Goal: Find specific page/section: Find specific page/section

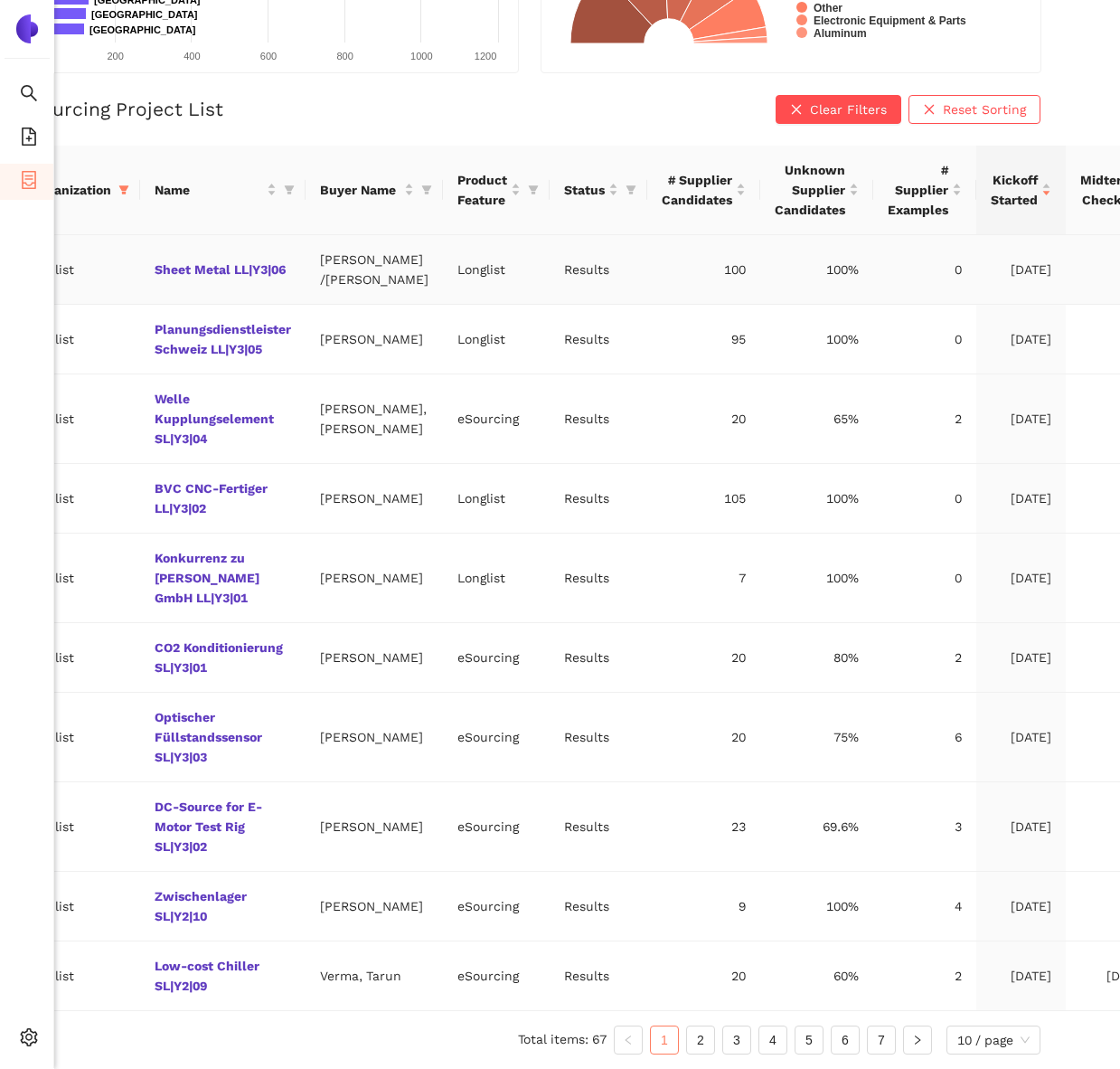
scroll to position [354, 0]
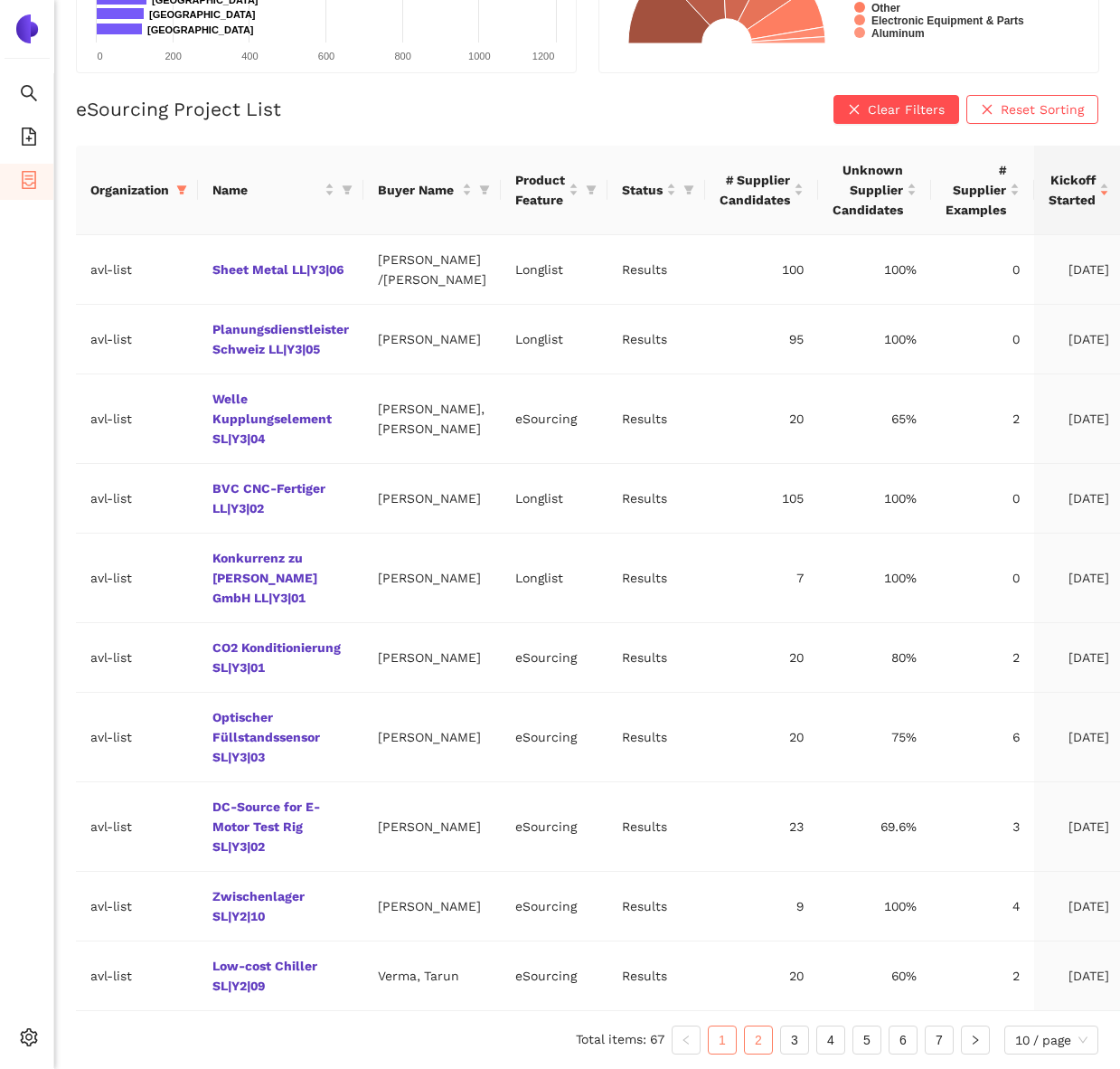
click at [758, 1040] on link "2" at bounding box center [759, 1040] width 27 height 27
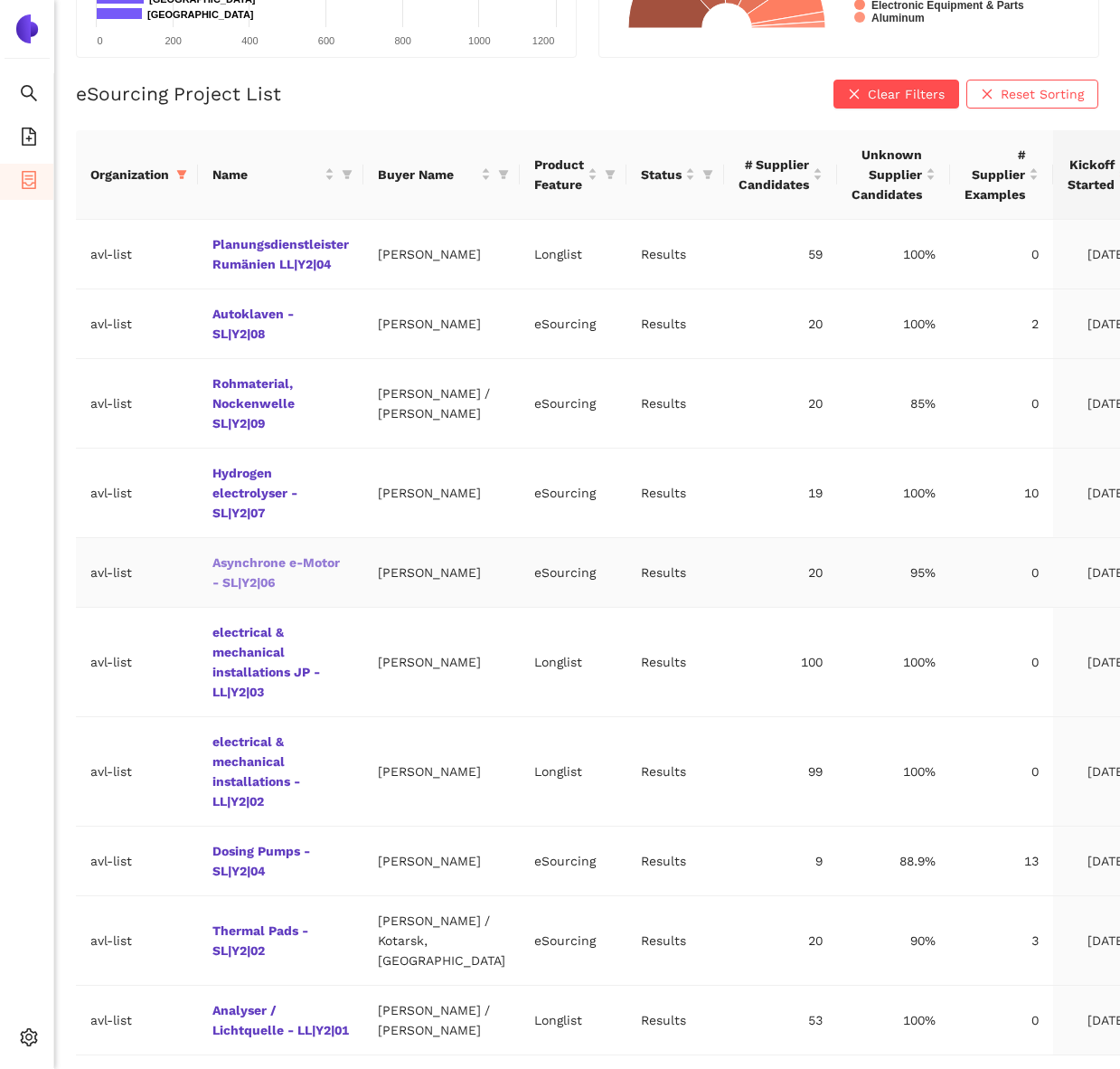
click at [0, 0] on link "Asynchrone e-Motor - SL|Y2|06" at bounding box center [0, 0] width 0 height 0
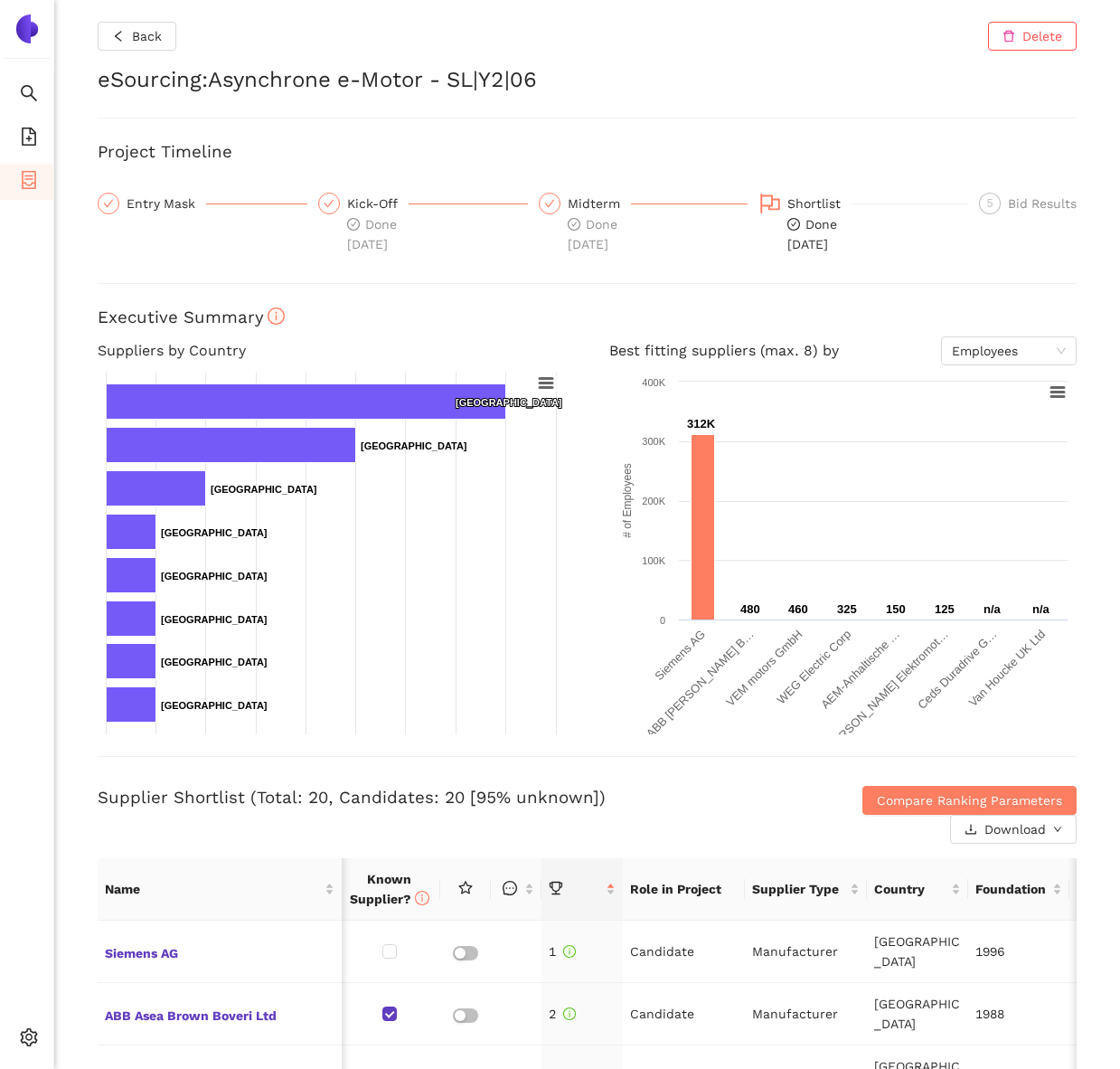
click at [286, 76] on h2 "eSourcing : Asynchrone e-Motor - SL|Y2|06" at bounding box center [587, 81] width 979 height 31
drag, startPoint x: 286, startPoint y: 76, endPoint x: 624, endPoint y: 88, distance: 338.2
click at [624, 89] on h2 "eSourcing : Asynchrone e-Motor - SL|Y2|06" at bounding box center [587, 81] width 979 height 31
copy h2 "Asynchrone e-Motor - SL|Y2|06"
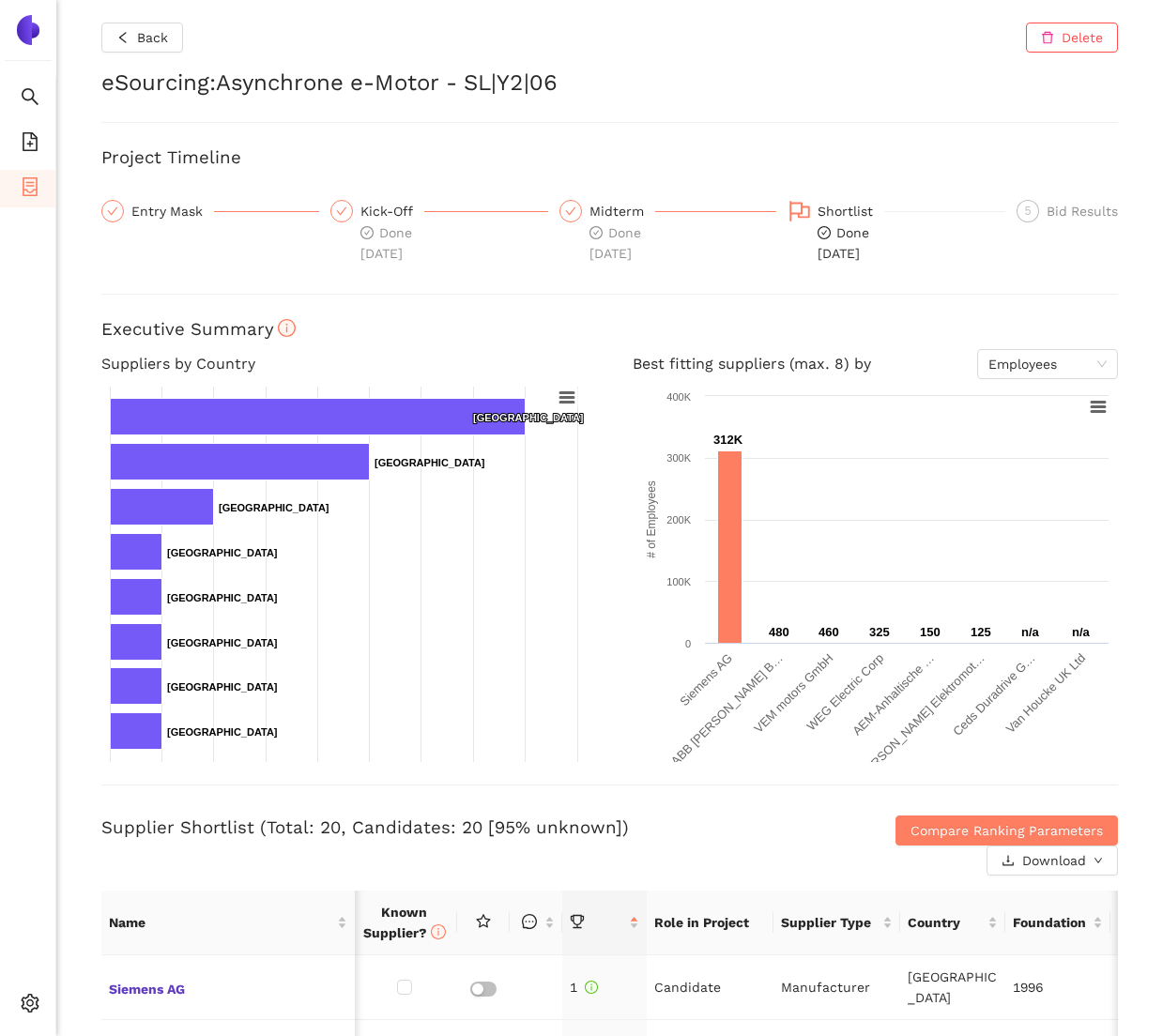
click at [299, 80] on h2 "eSourcing : Asynchrone e-Motor - SL|Y2|06" at bounding box center [609, 84] width 1017 height 32
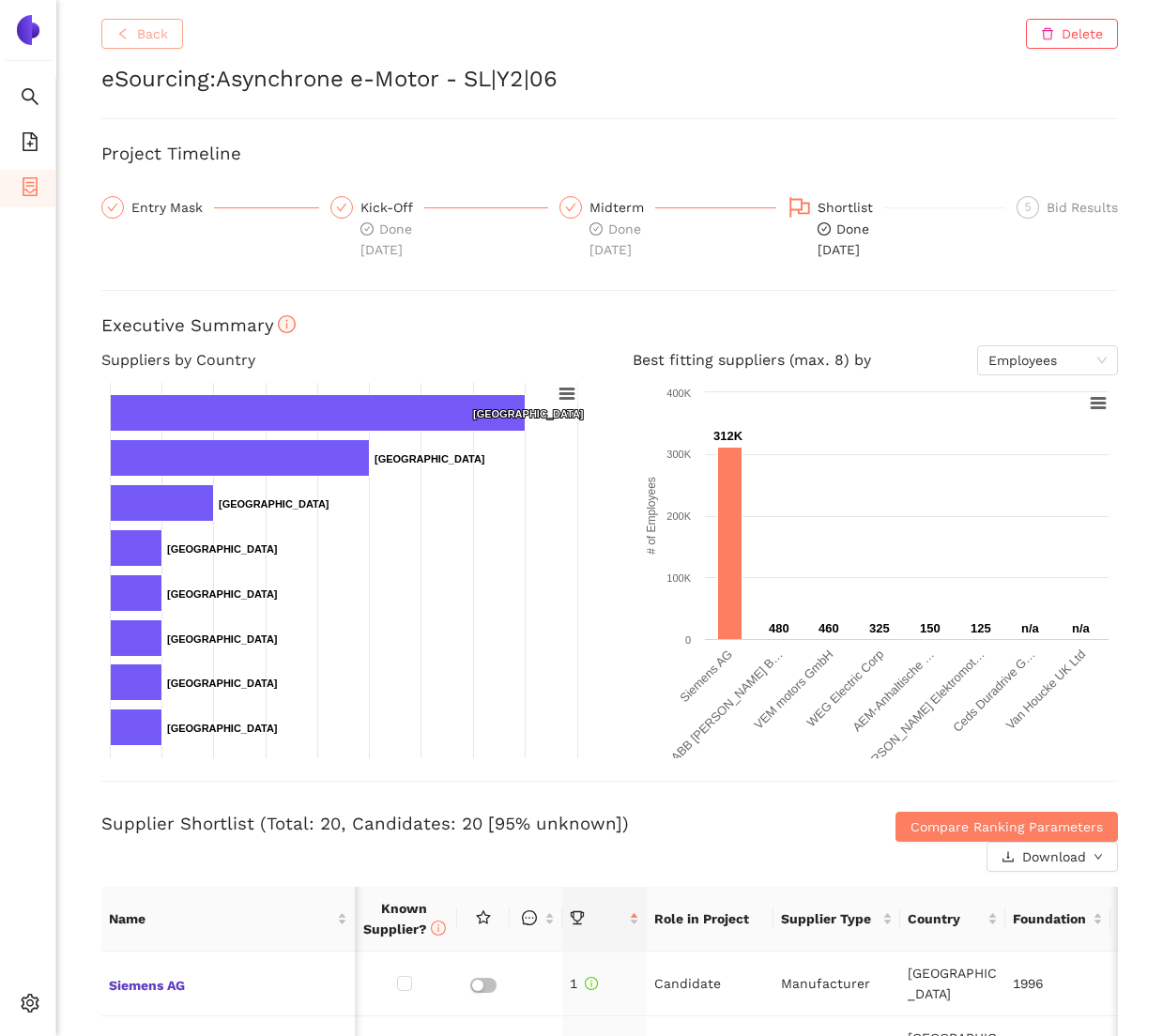
click at [145, 42] on span "Back" at bounding box center [152, 34] width 31 height 21
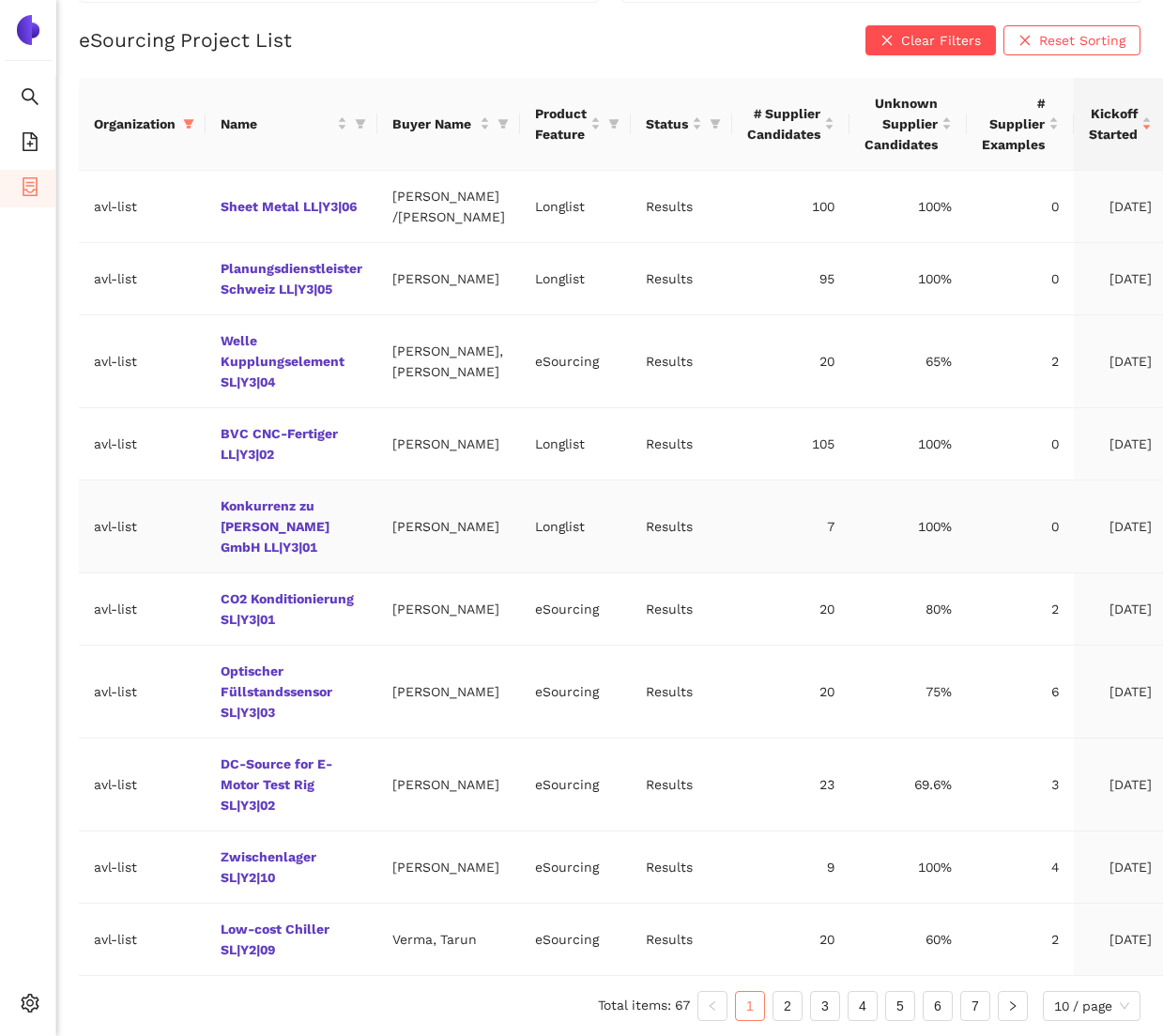
scroll to position [440, 0]
click at [777, 1000] on link "2" at bounding box center [788, 1006] width 28 height 28
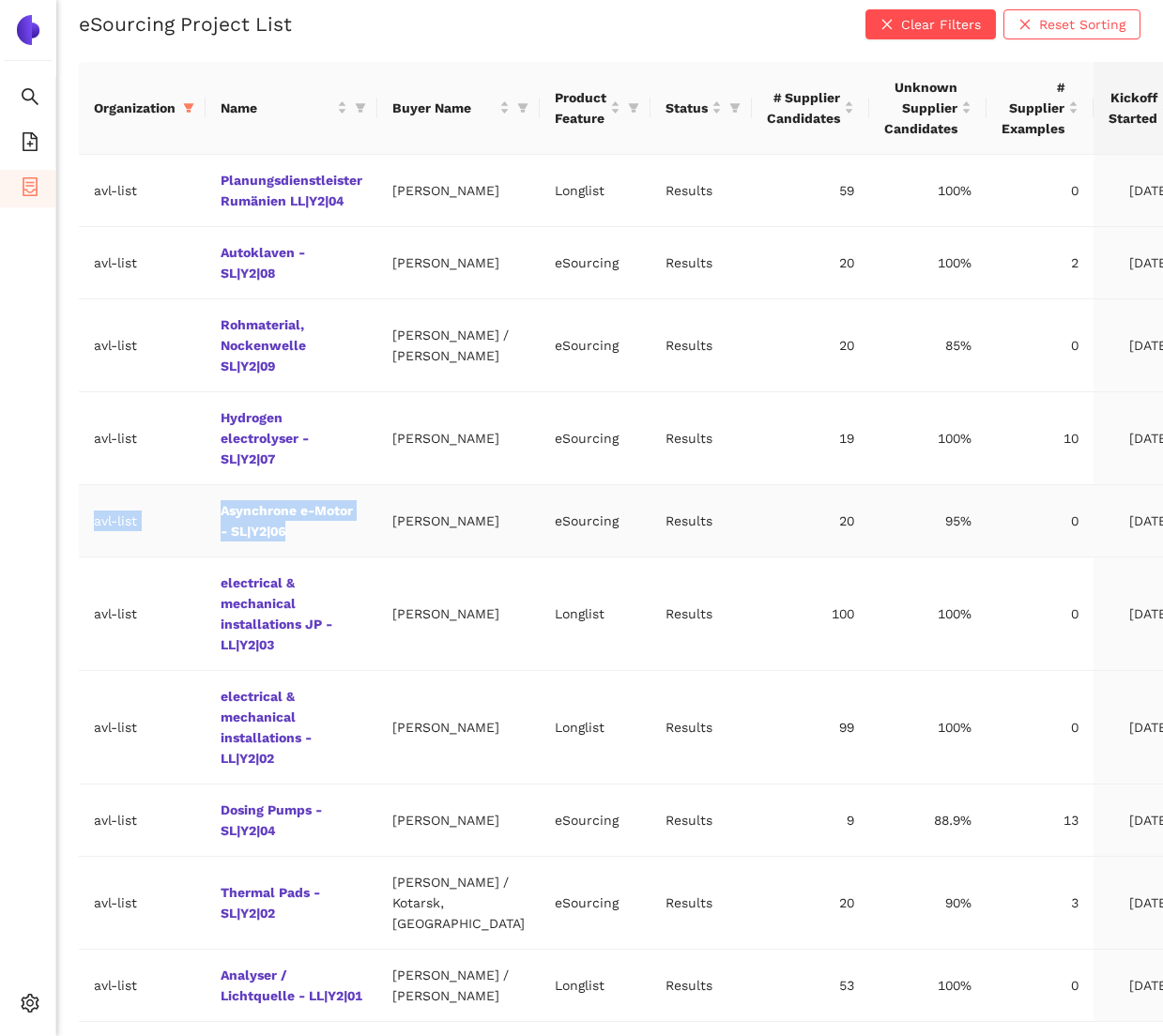
drag, startPoint x: 348, startPoint y: 542, endPoint x: 164, endPoint y: 518, distance: 185.6
click at [163, 518] on tr "avl-list Asynchrone e-Motor - SL|Y2|06 [PERSON_NAME] eSourcing Results 20 95% 0…" at bounding box center [733, 521] width 1310 height 73
click at [539, 552] on td "eSourcing" at bounding box center [594, 521] width 111 height 73
drag, startPoint x: 505, startPoint y: 552, endPoint x: 209, endPoint y: 530, distance: 296.8
click at [209, 530] on tr "avl-list Asynchrone e-Motor - SL|Y2|06 [PERSON_NAME] eSourcing Results 20 95% 0…" at bounding box center [733, 521] width 1310 height 73
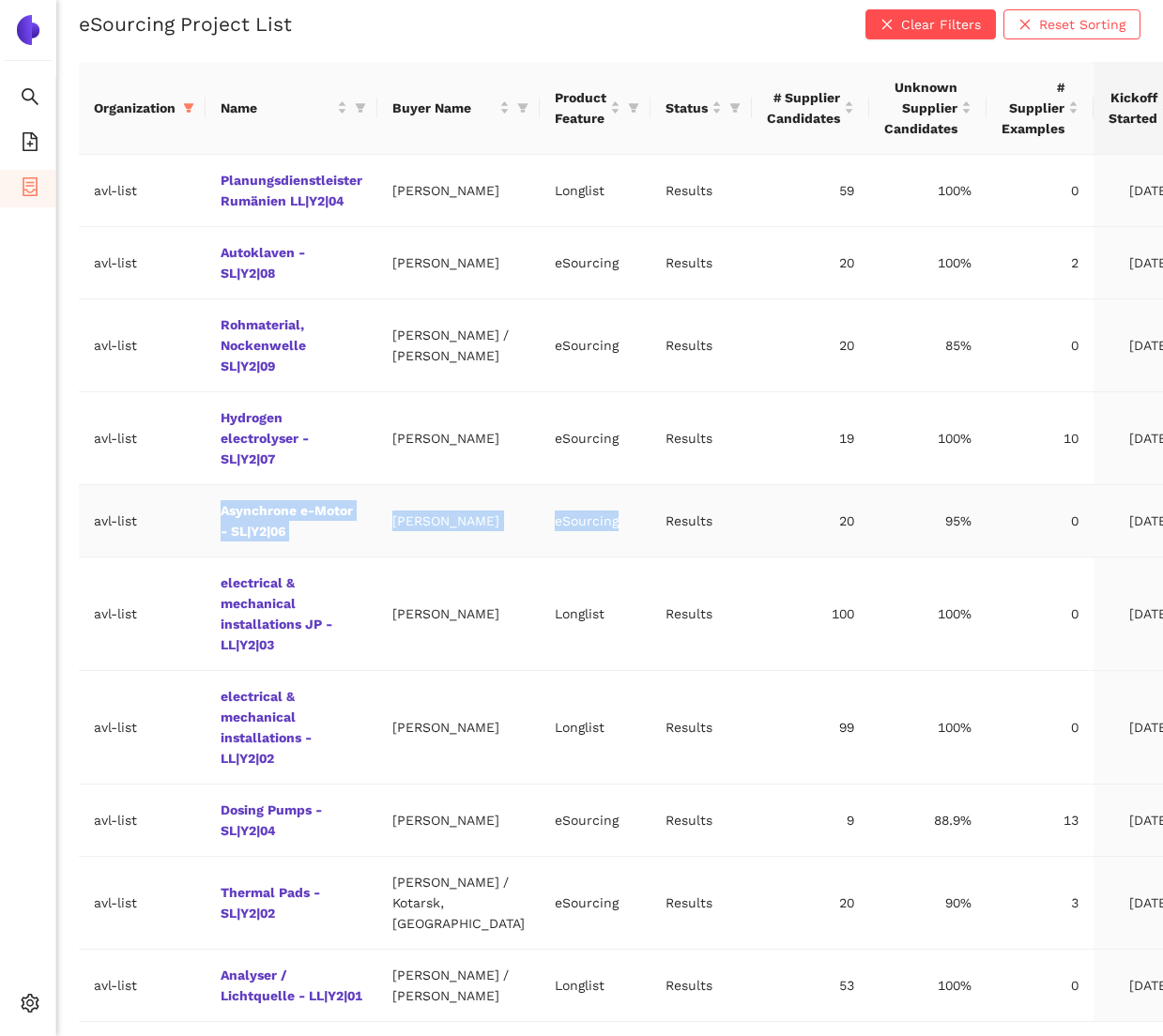
click at [0, 0] on link "Asynchrone e-Motor - SL|Y2|06" at bounding box center [0, 0] width 0 height 0
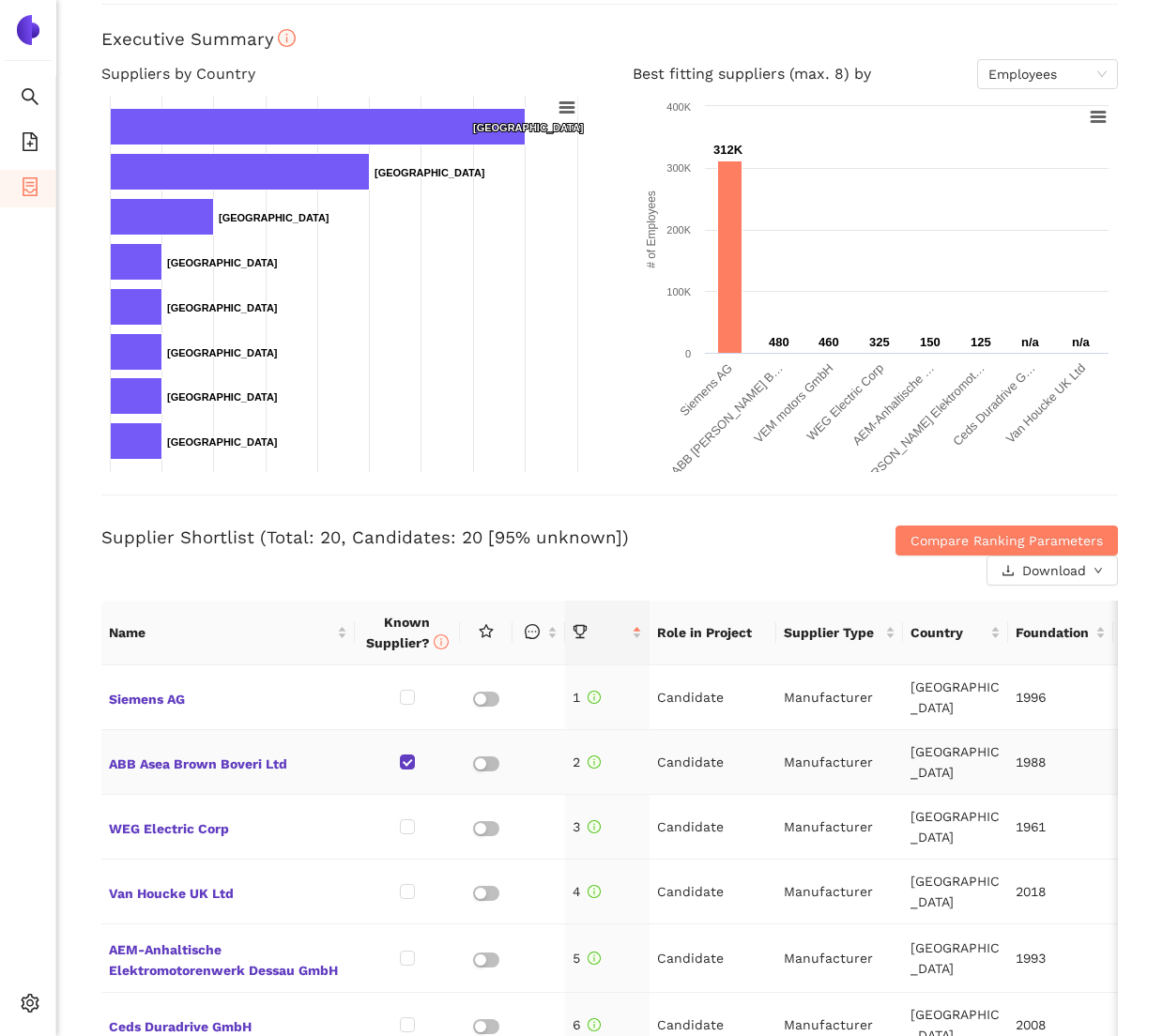
scroll to position [391, 0]
